Goal: Task Accomplishment & Management: Use online tool/utility

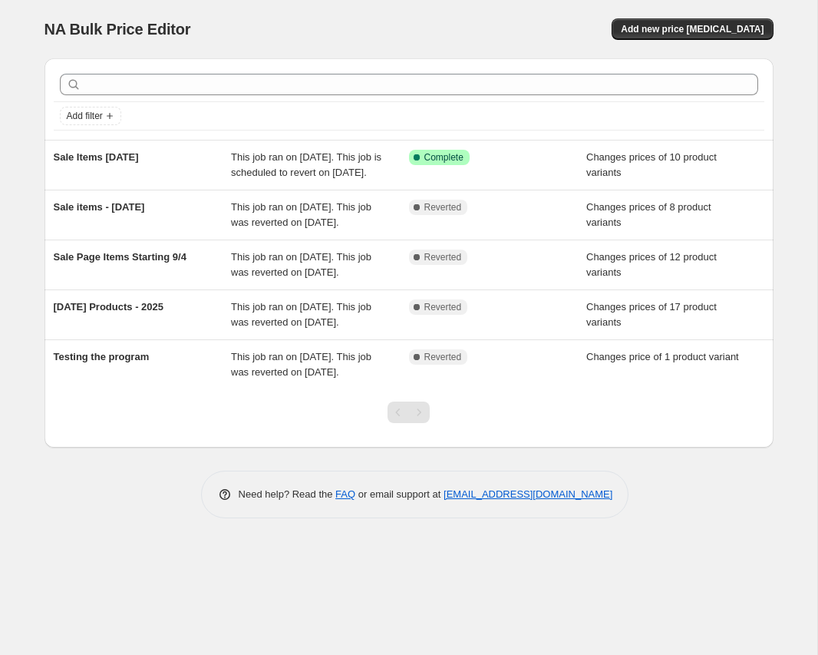
click at [307, 11] on div "NA Bulk Price Editor. This page is ready NA Bulk Price Editor Add new price [ME…" at bounding box center [409, 29] width 729 height 58
